Goal: Book appointment/travel/reservation

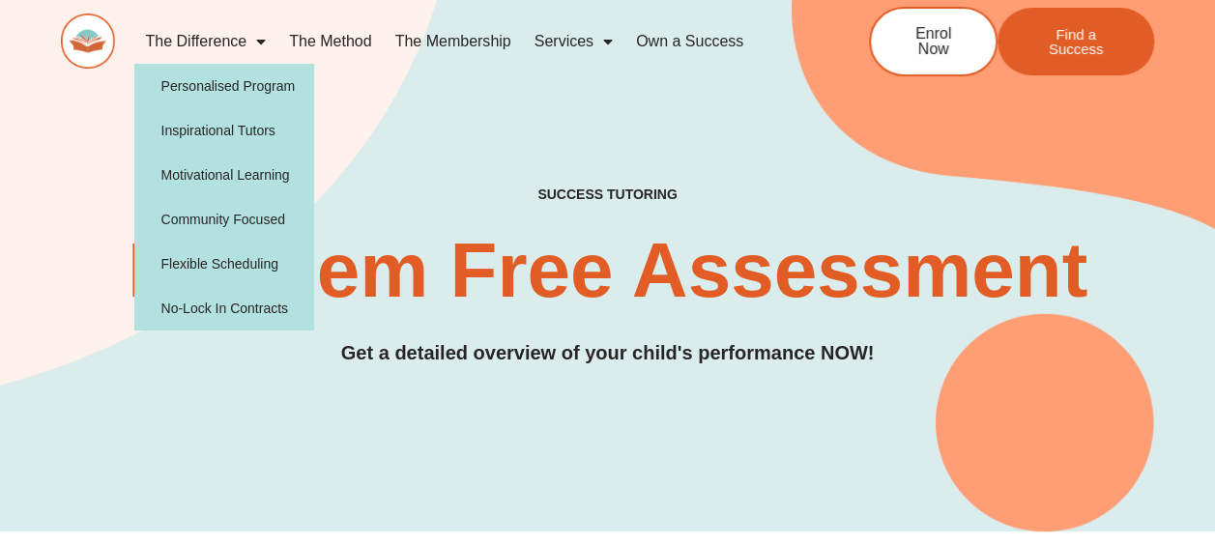
click at [231, 40] on link "The Difference" at bounding box center [206, 41] width 144 height 44
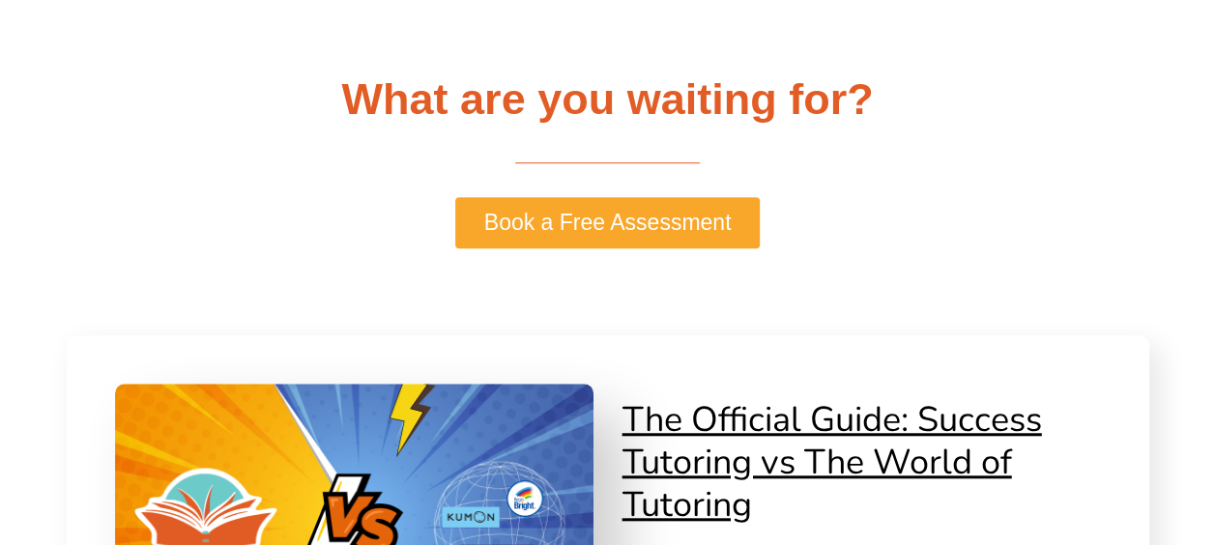
scroll to position [4232, 0]
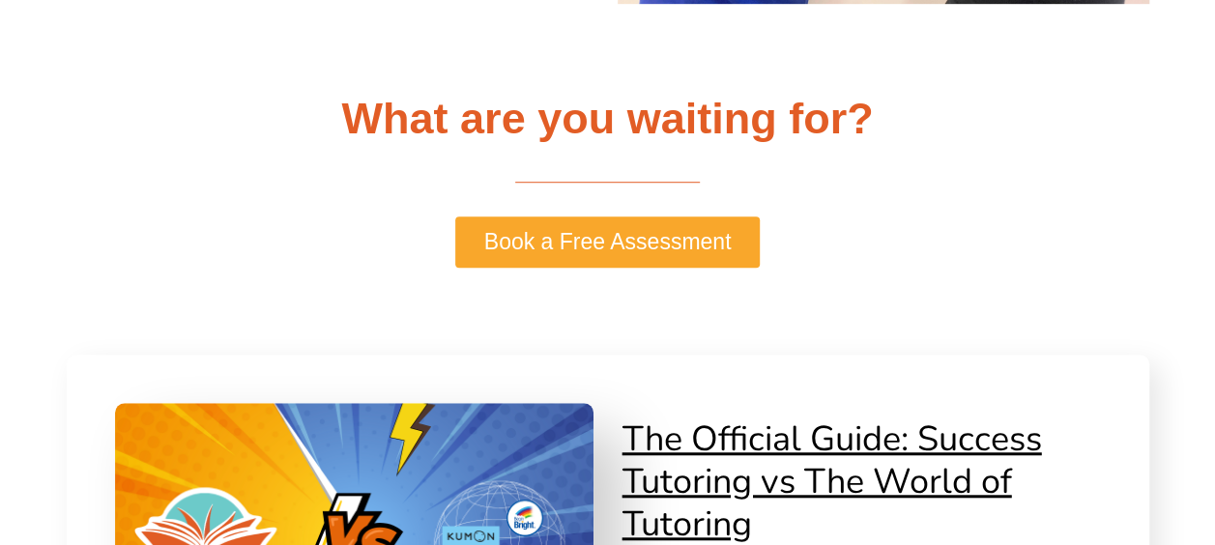
click at [630, 246] on span "Book a Free Assessment" at bounding box center [607, 242] width 247 height 22
